Goal: Navigation & Orientation: Find specific page/section

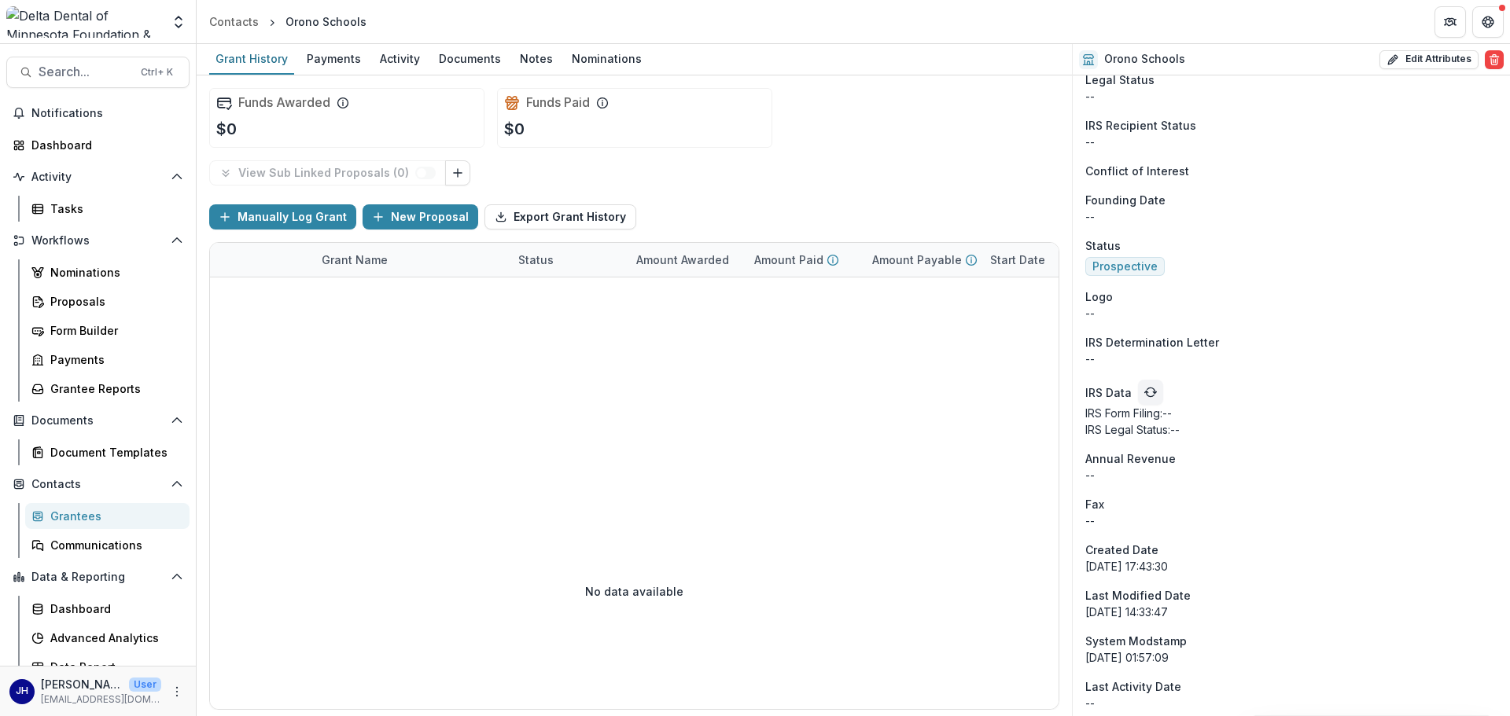
scroll to position [1022, 0]
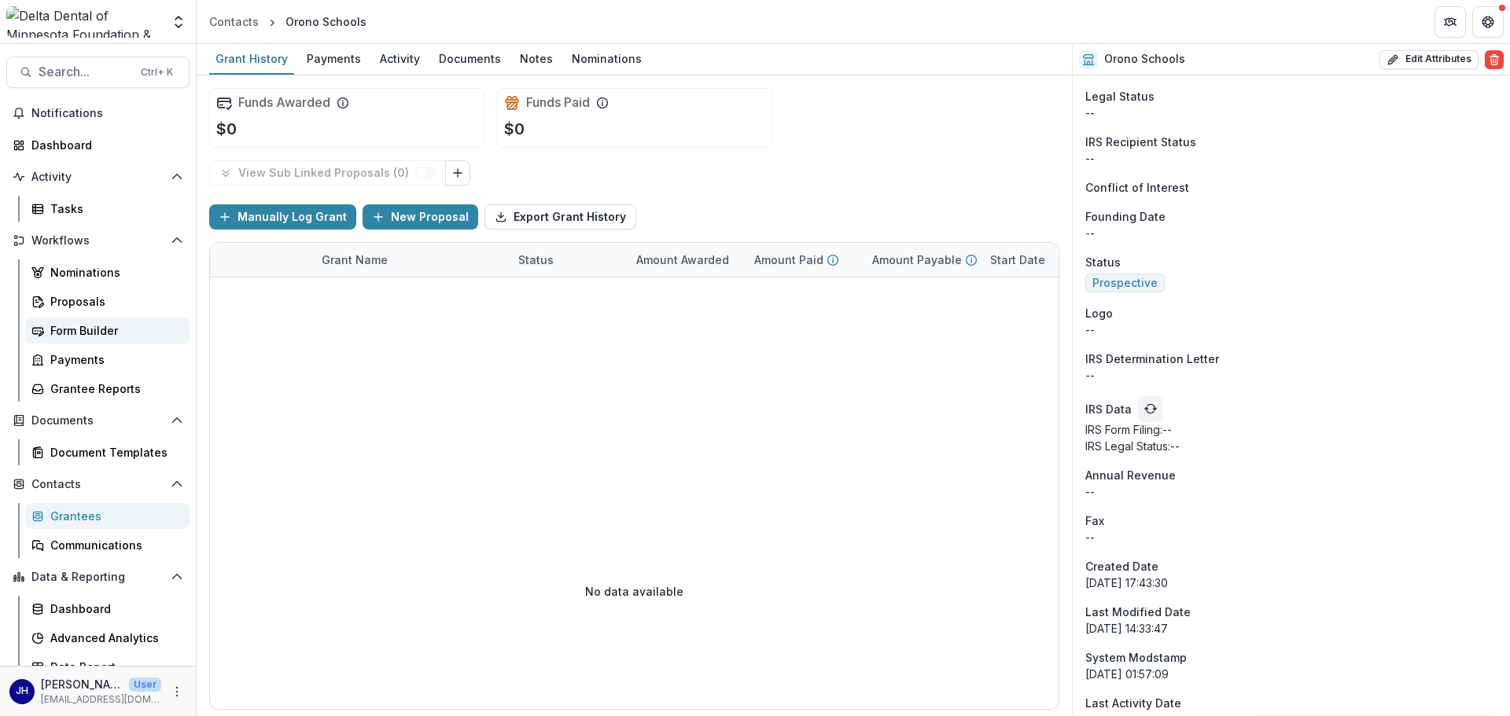
click at [86, 337] on div "Form Builder" at bounding box center [113, 330] width 127 height 17
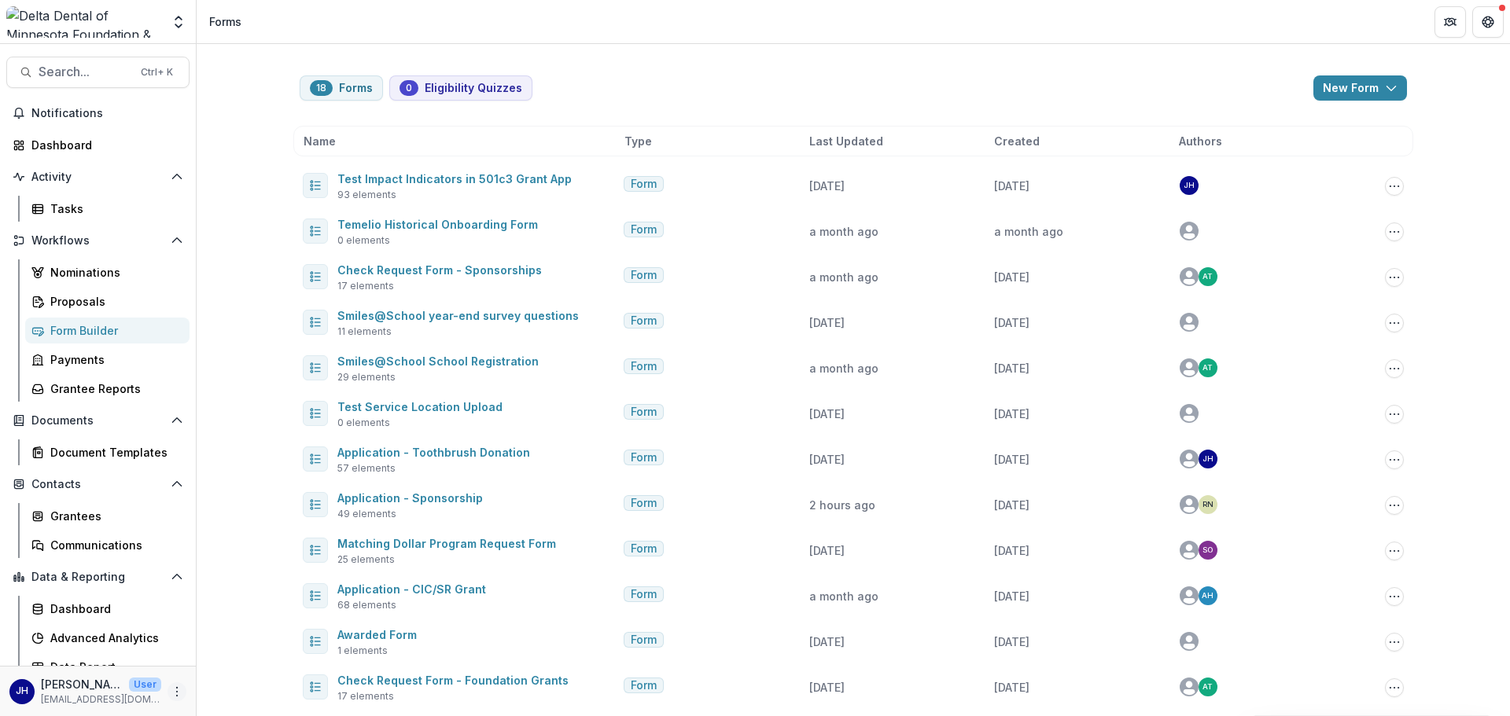
click at [171, 690] on icon "More" at bounding box center [177, 692] width 13 height 13
click at [219, 664] on link "User Settings" at bounding box center [276, 659] width 168 height 26
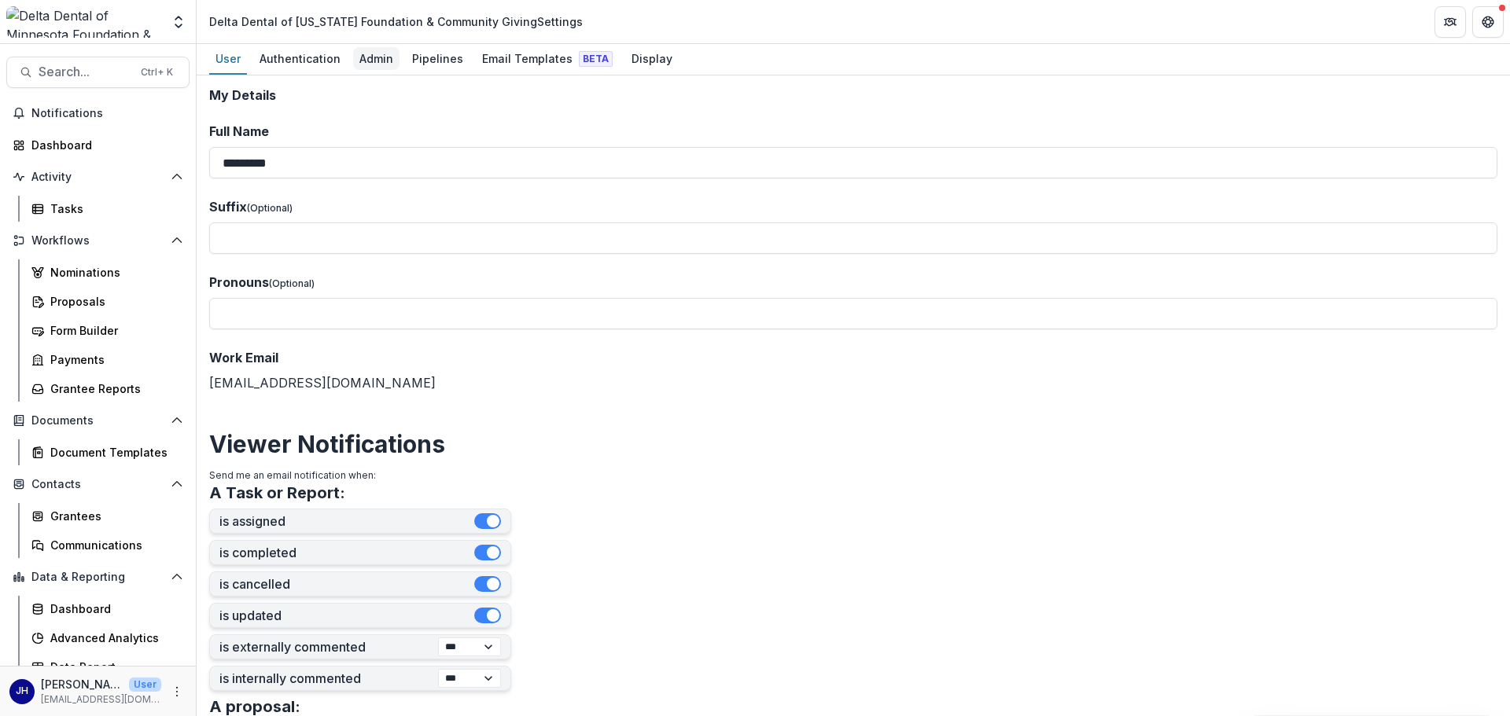
click at [372, 58] on div "Admin" at bounding box center [376, 58] width 46 height 23
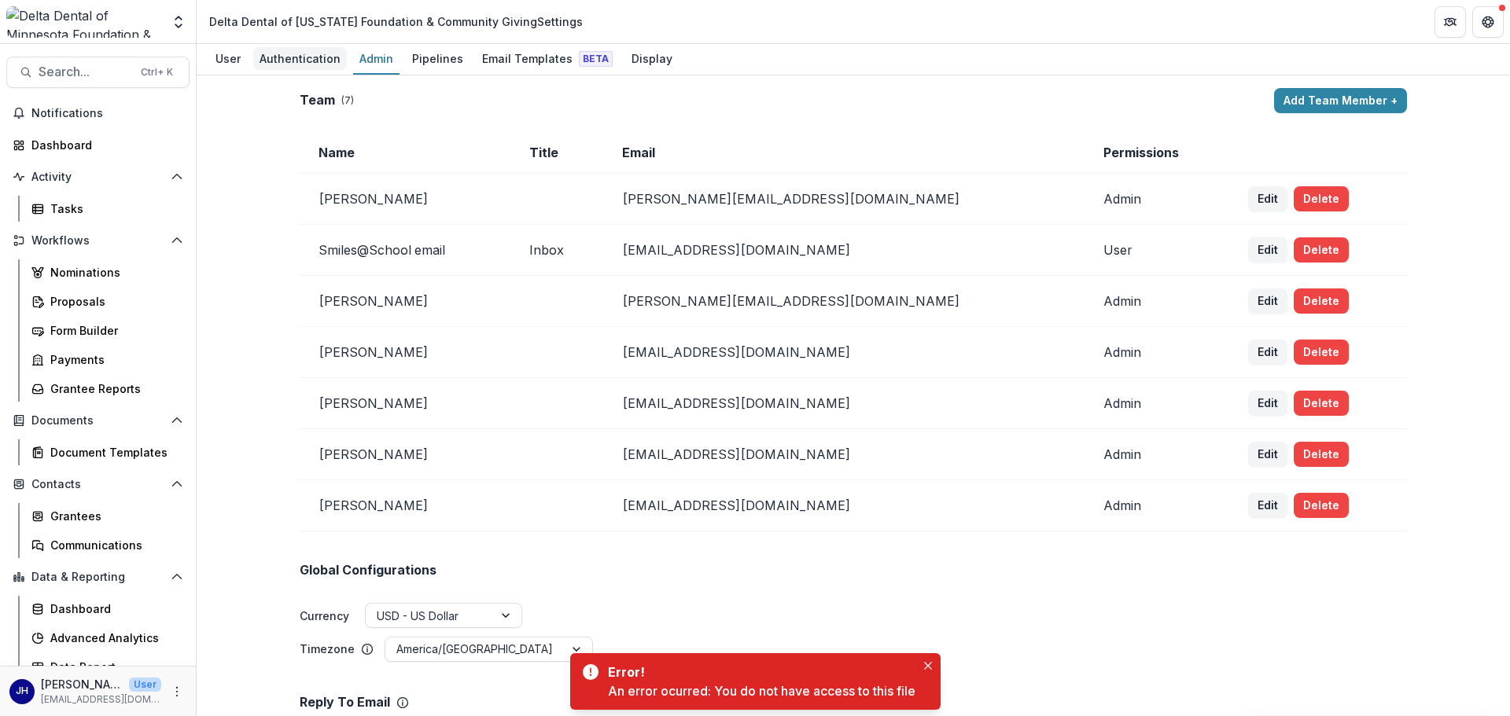
click at [290, 61] on div "Authentication" at bounding box center [300, 58] width 94 height 23
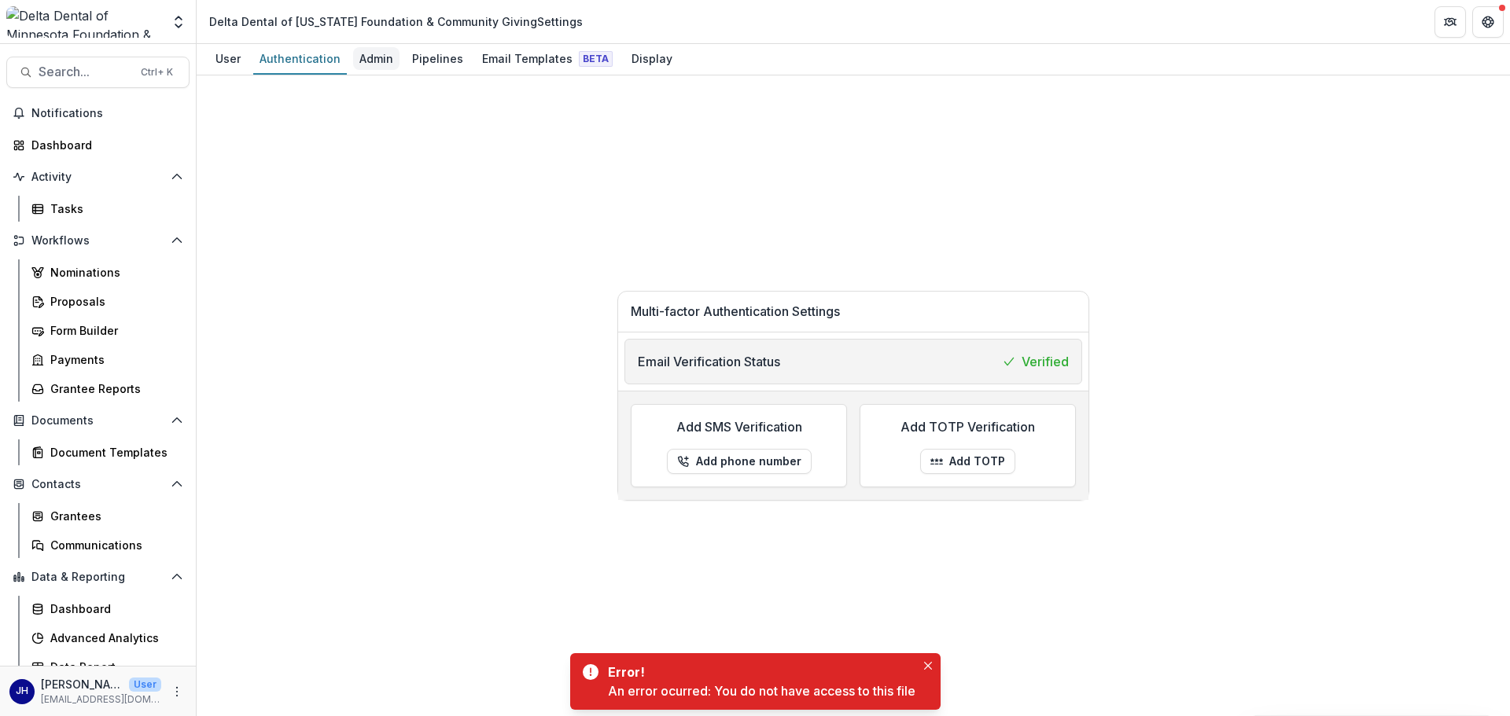
click at [367, 60] on div "Admin" at bounding box center [376, 58] width 46 height 23
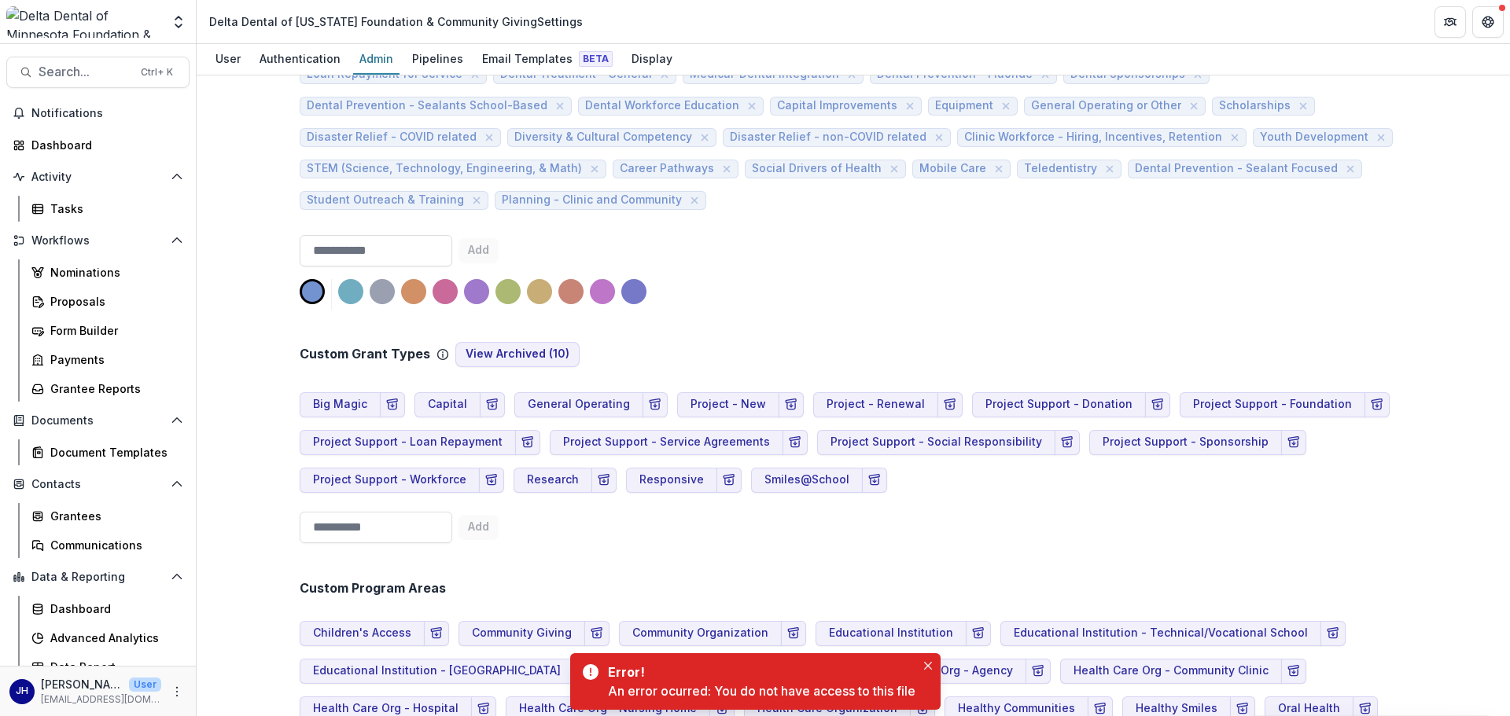
scroll to position [629, 0]
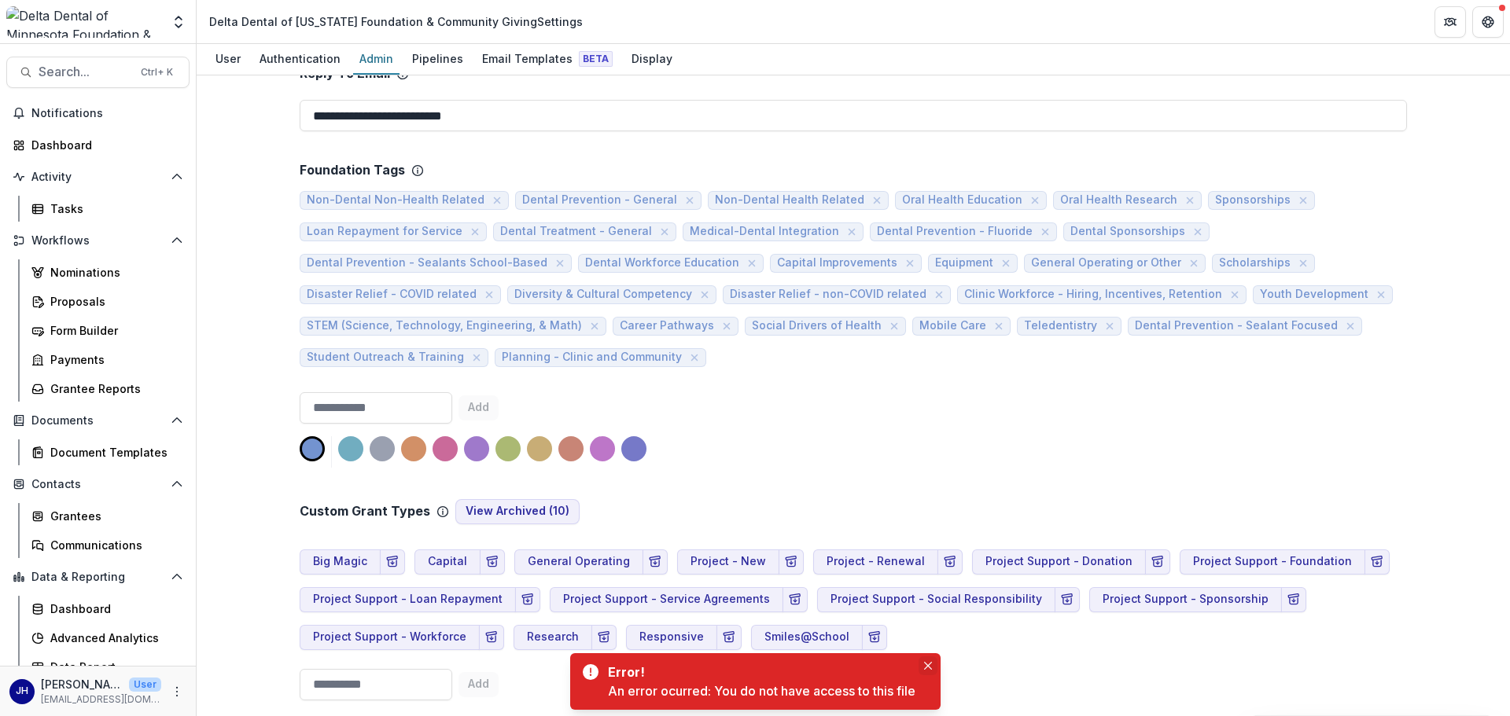
click at [936, 669] on button "Close" at bounding box center [927, 666] width 19 height 19
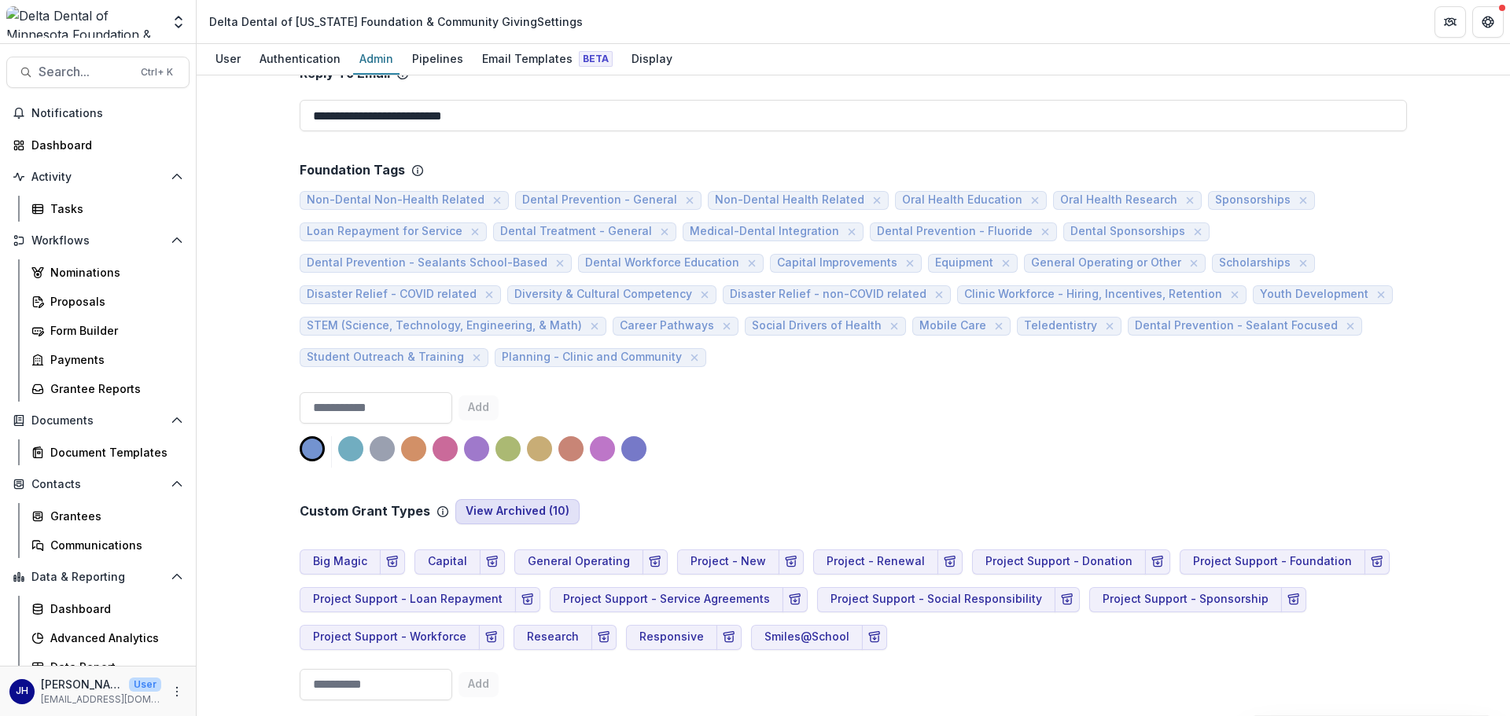
click at [507, 504] on button "View Archived ( 10 )" at bounding box center [517, 511] width 124 height 25
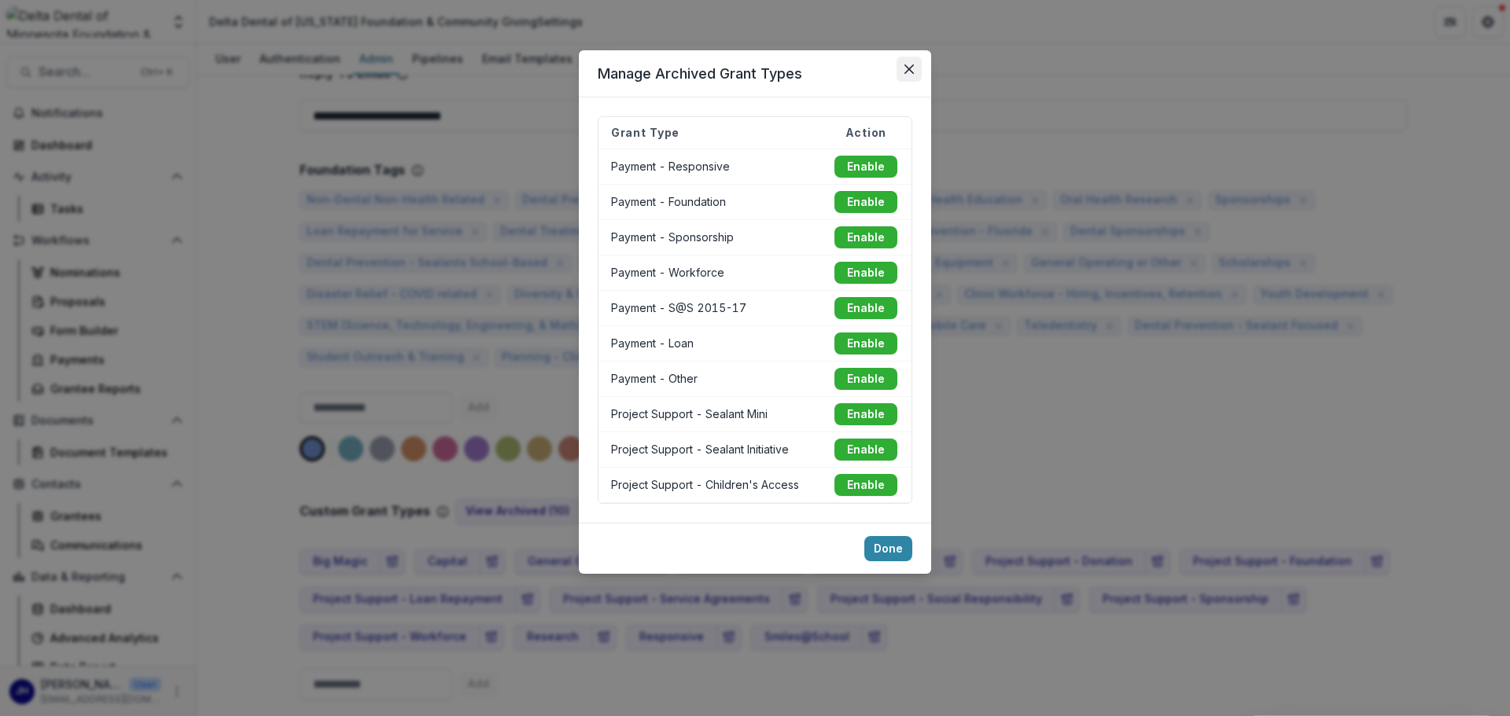
click at [911, 66] on icon "Close" at bounding box center [908, 68] width 9 height 9
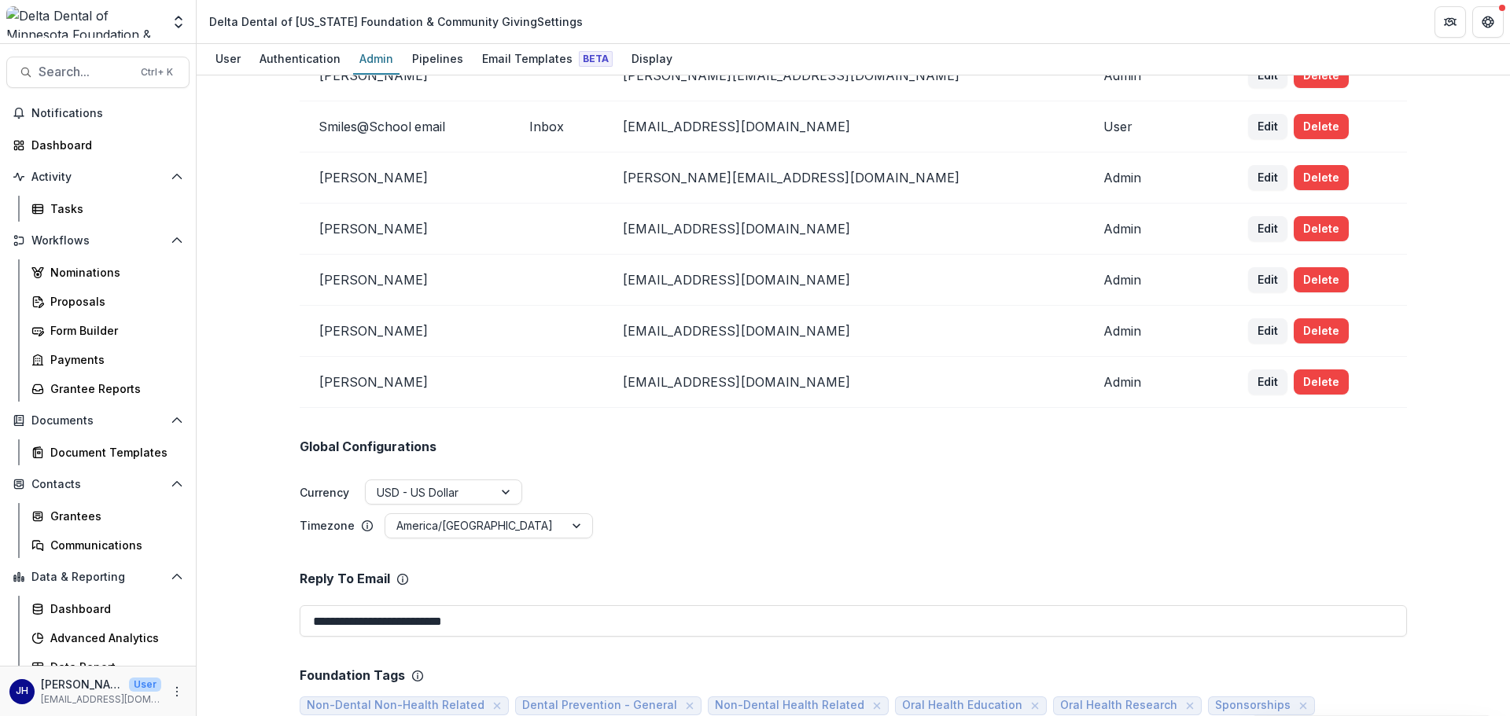
scroll to position [0, 0]
